Goal: Find specific page/section: Find specific page/section

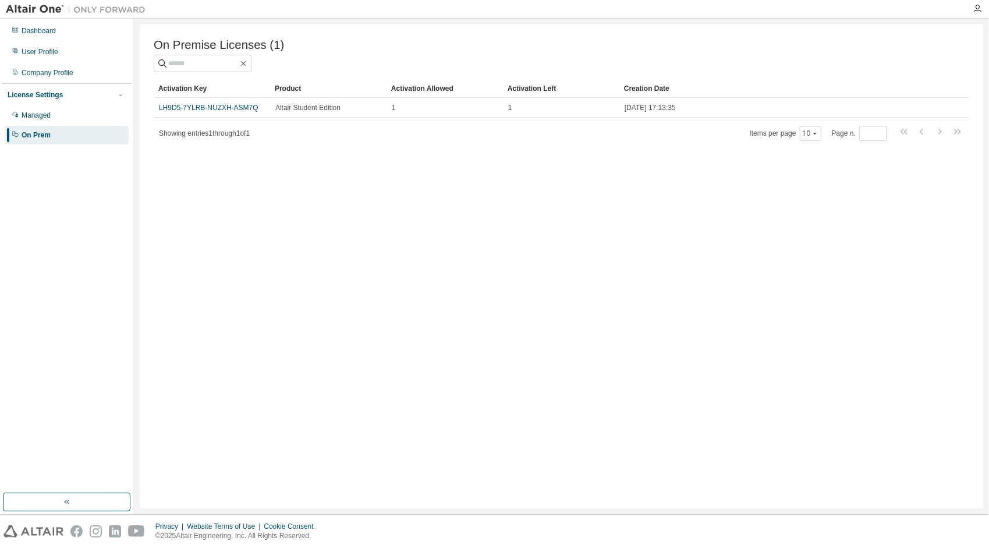
click at [48, 5] on img at bounding box center [78, 9] width 145 height 12
click at [44, 24] on div "Dashboard" at bounding box center [67, 31] width 124 height 19
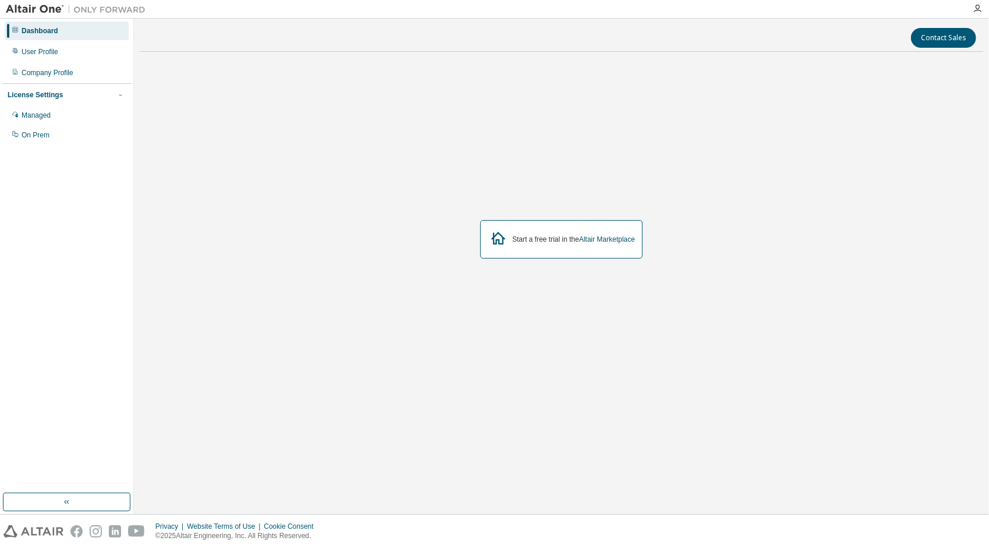
click at [44, 24] on div "Dashboard" at bounding box center [67, 31] width 124 height 19
click at [47, 49] on div "User Profile" at bounding box center [40, 51] width 37 height 9
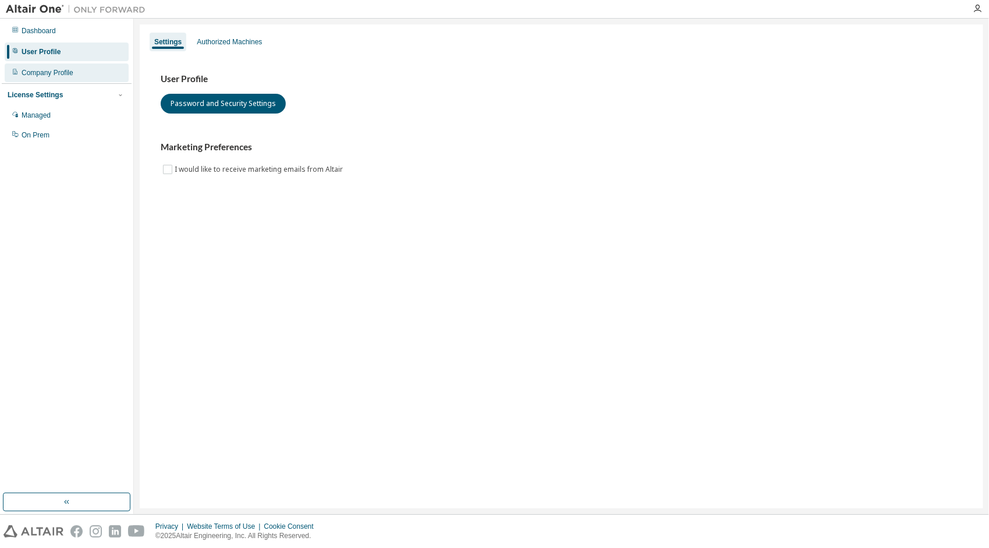
click at [51, 77] on div "Company Profile" at bounding box center [67, 72] width 124 height 19
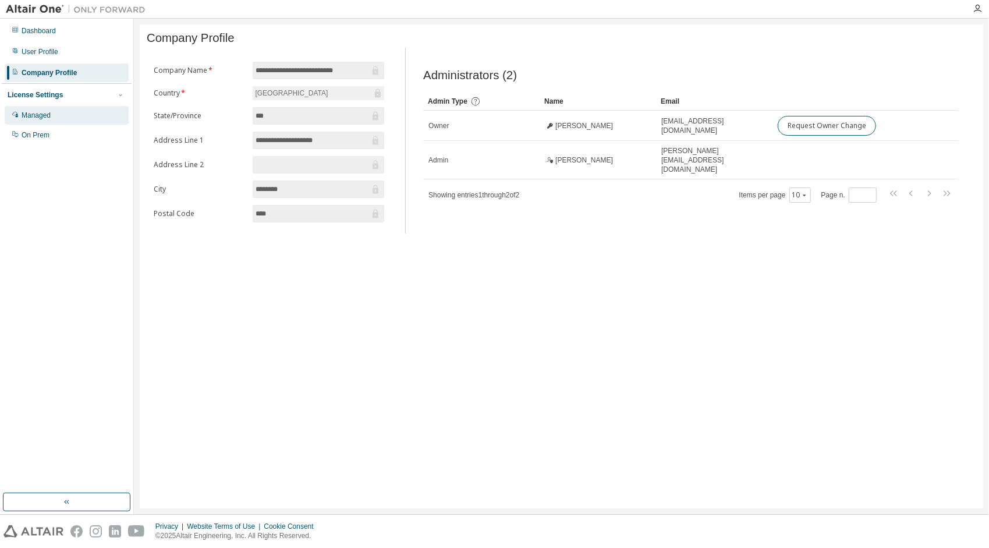
click at [72, 112] on div "Managed" at bounding box center [67, 115] width 124 height 19
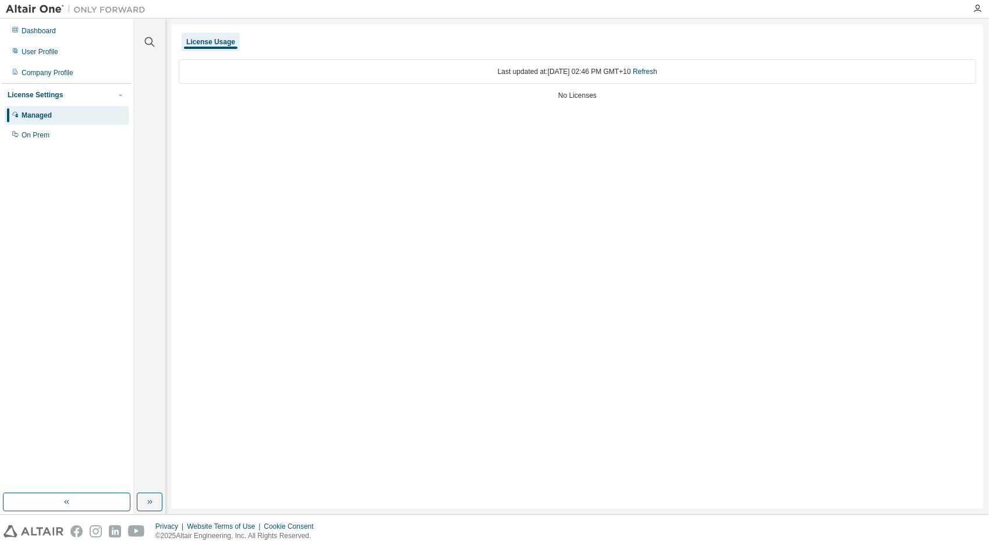
click at [55, 118] on div "Managed" at bounding box center [67, 115] width 124 height 19
click at [81, 28] on div "Dashboard" at bounding box center [67, 31] width 124 height 19
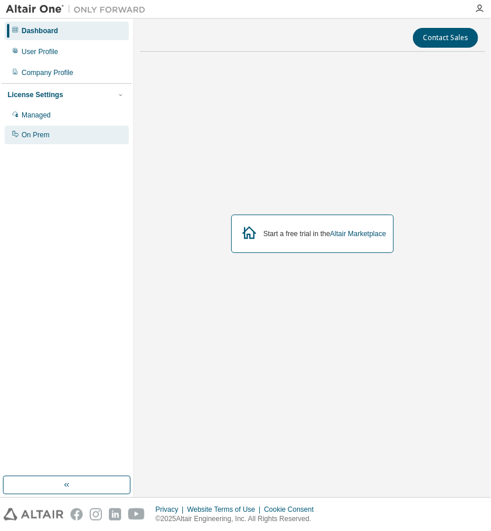
click at [41, 127] on div "On Prem" at bounding box center [67, 135] width 124 height 19
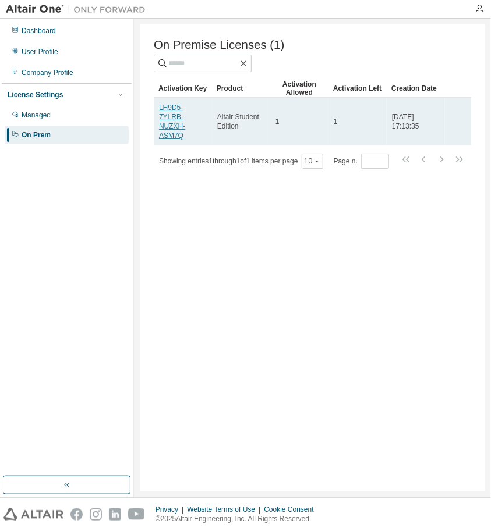
click at [172, 121] on link "LH9D5-7YLRB-NUZXH-ASM7Q" at bounding box center [172, 122] width 26 height 36
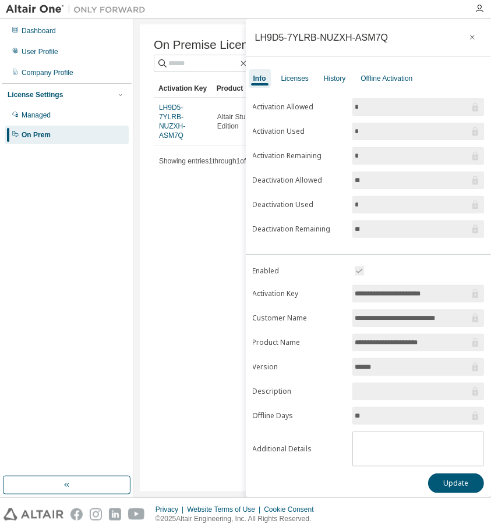
click at [213, 371] on div "On Premise Licenses (1) Clear Load Save Save As Field Operator Value Select fil…" at bounding box center [312, 257] width 345 height 467
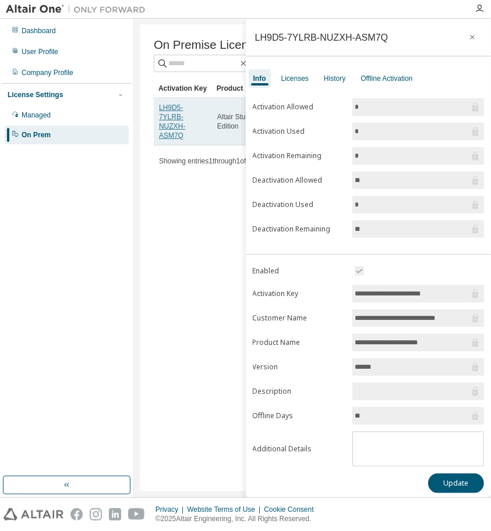
click at [161, 110] on link "LH9D5-7YLRB-NUZXH-ASM7Q" at bounding box center [172, 122] width 26 height 36
click at [178, 112] on link "LH9D5-7YLRB-NUZXH-ASM7Q" at bounding box center [172, 122] width 26 height 36
